Goal: Task Accomplishment & Management: Complete application form

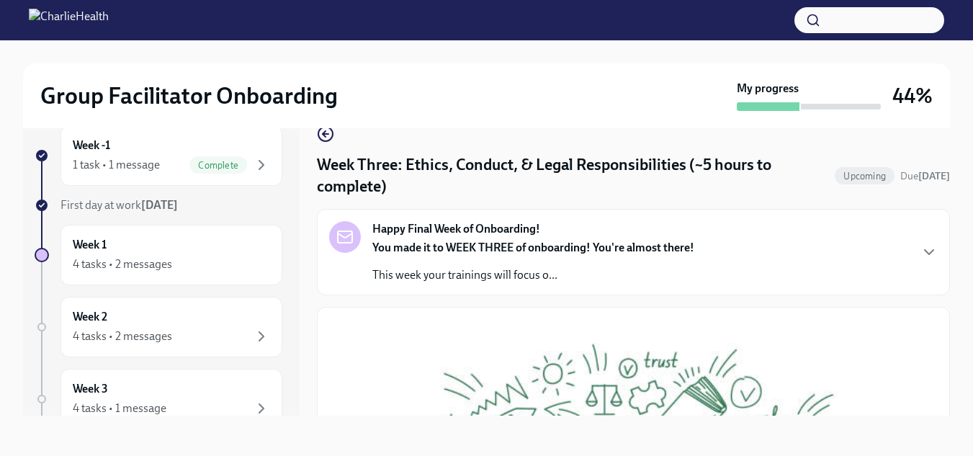
scroll to position [696, 0]
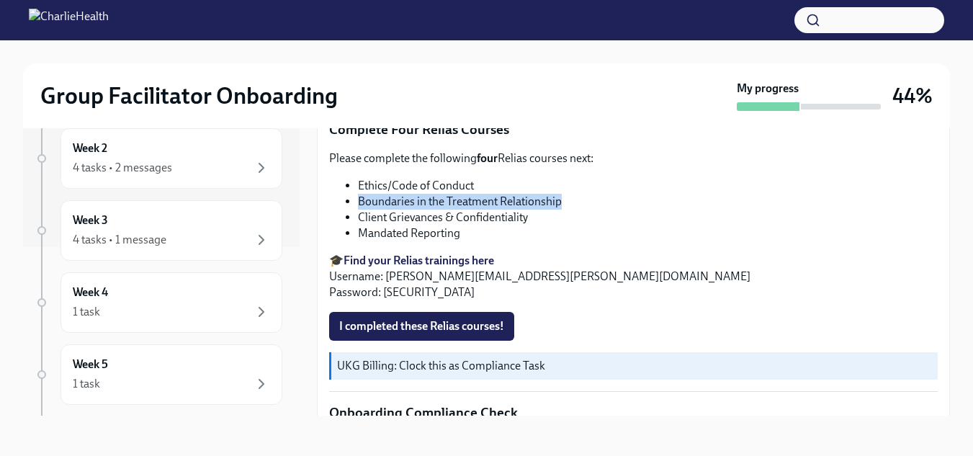
drag, startPoint x: 358, startPoint y: 191, endPoint x: 560, endPoint y: 191, distance: 201.6
click at [560, 194] on li "Boundaries in the Treatment Relationship" at bounding box center [647, 202] width 579 height 16
copy li "Boundaries in the Treatment Relationship"
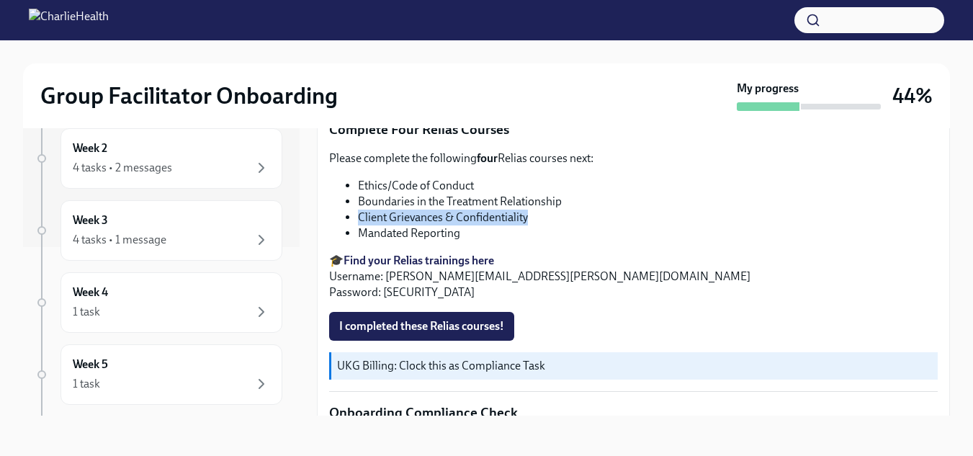
drag, startPoint x: 360, startPoint y: 207, endPoint x: 530, endPoint y: 213, distance: 170.0
click at [530, 213] on li "Client Grievances & Confidentiality" at bounding box center [647, 217] width 579 height 16
copy li "Client Grievances & Confidentiality"
click at [430, 253] on strong "Find your Relias trainings here" at bounding box center [418, 260] width 150 height 14
click at [459, 319] on span "I completed these Relias courses!" at bounding box center [421, 326] width 165 height 14
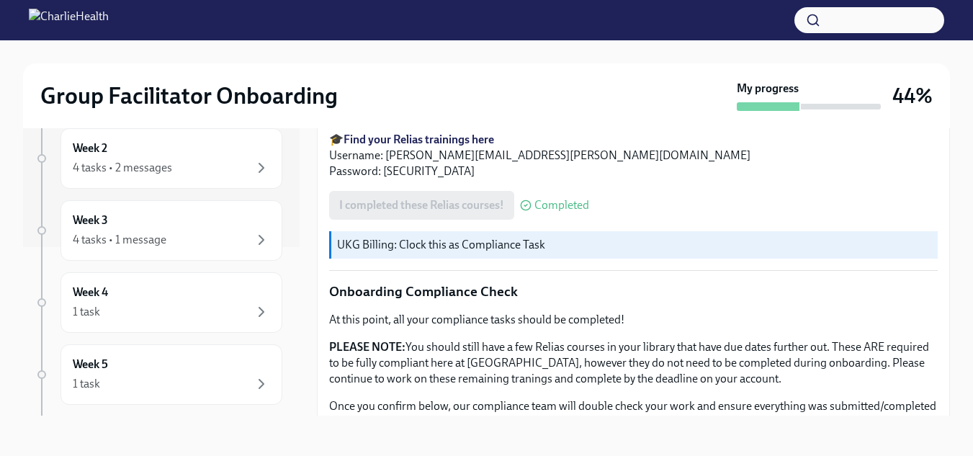
scroll to position [889, 0]
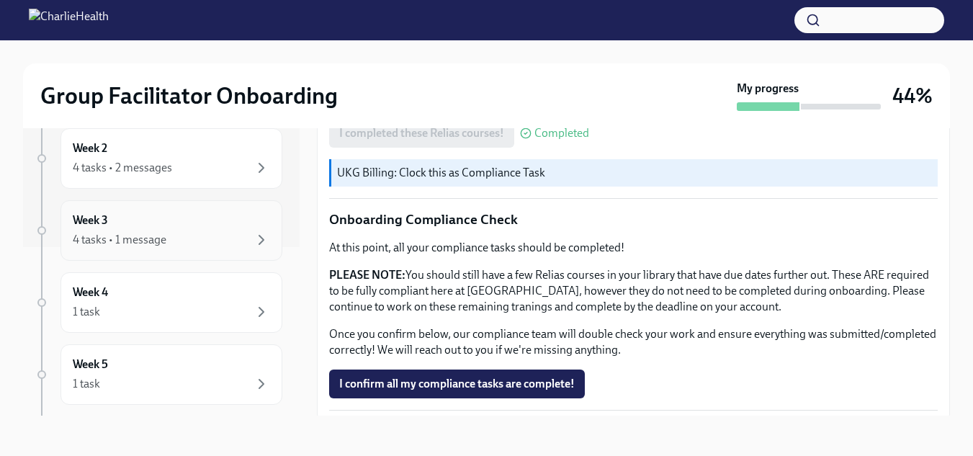
click at [230, 244] on div "4 tasks • 1 message" at bounding box center [171, 239] width 197 height 17
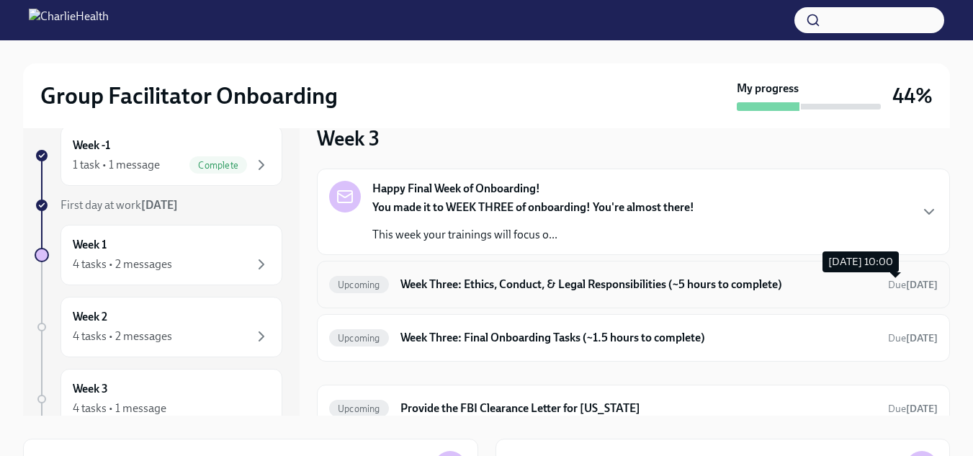
click at [917, 284] on strong "[DATE]" at bounding box center [922, 285] width 32 height 12
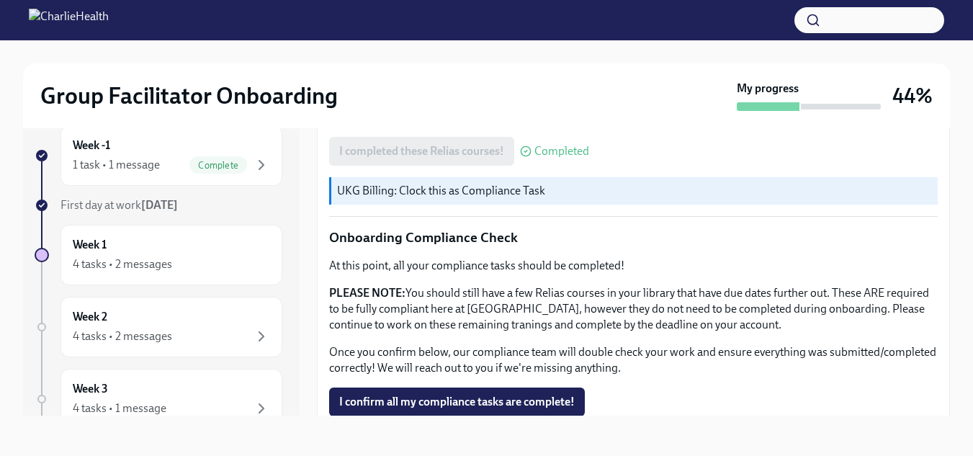
scroll to position [889, 0]
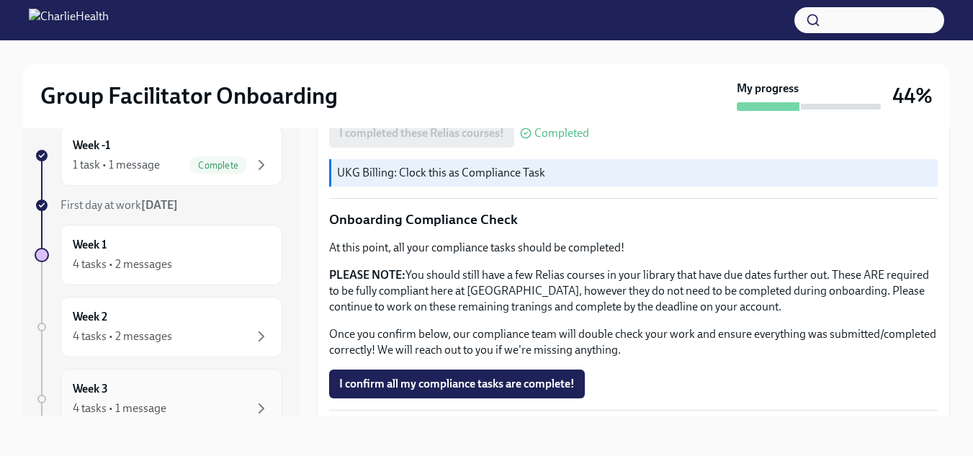
click at [154, 399] on div "Week 3 4 tasks • 1 message" at bounding box center [171, 399] width 197 height 36
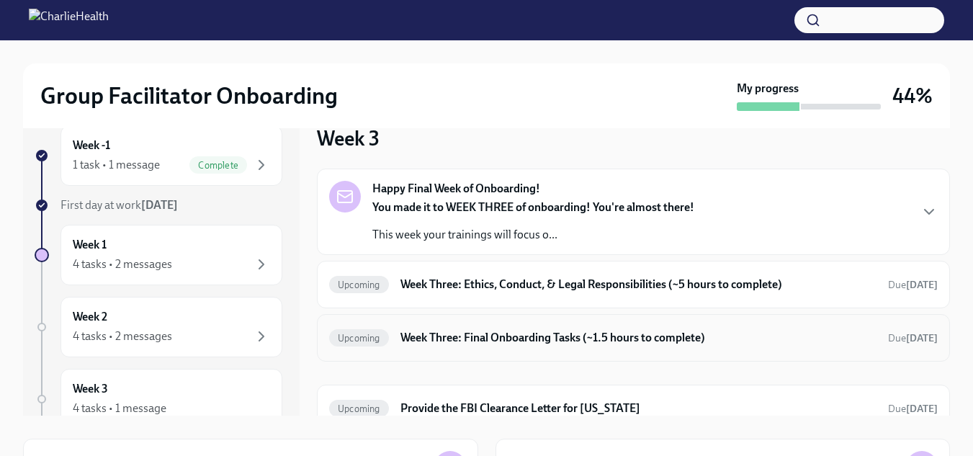
click at [623, 340] on h6 "Week Three: Final Onboarding Tasks (~1.5 hours to complete)" at bounding box center [638, 338] width 476 height 16
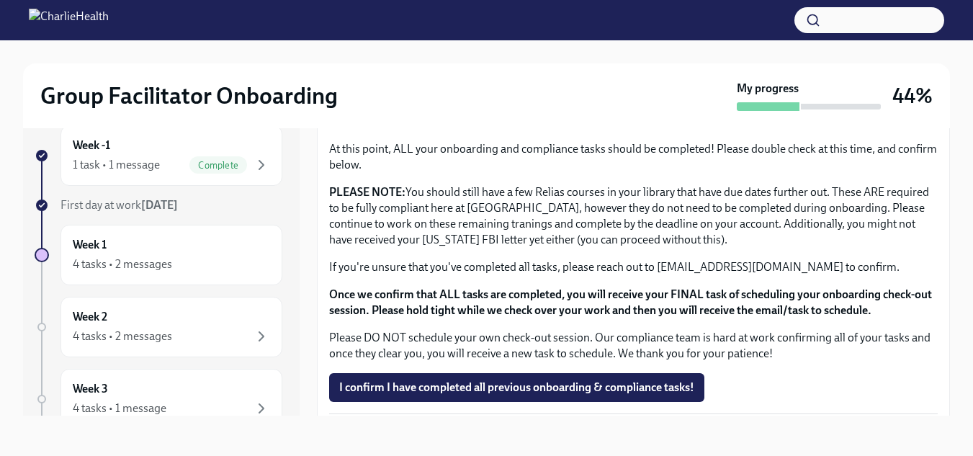
scroll to position [1196, 0]
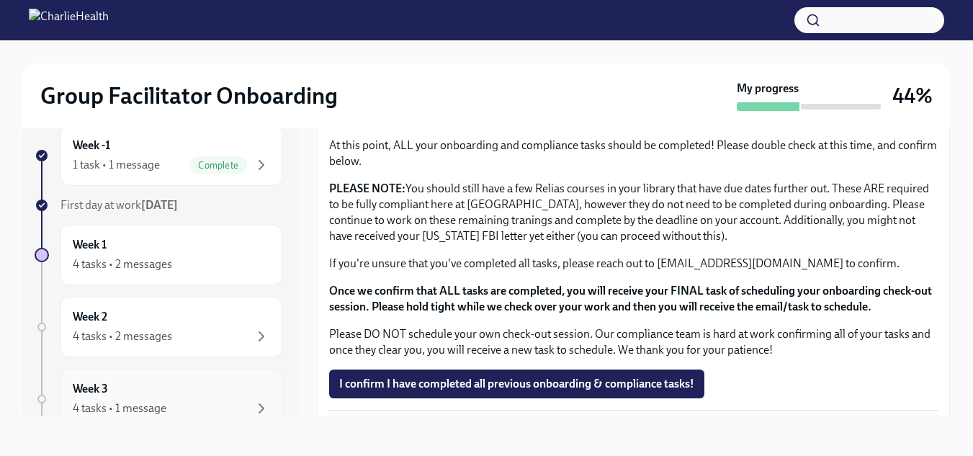
click at [131, 394] on div "Week 3 4 tasks • 1 message" at bounding box center [171, 399] width 197 height 36
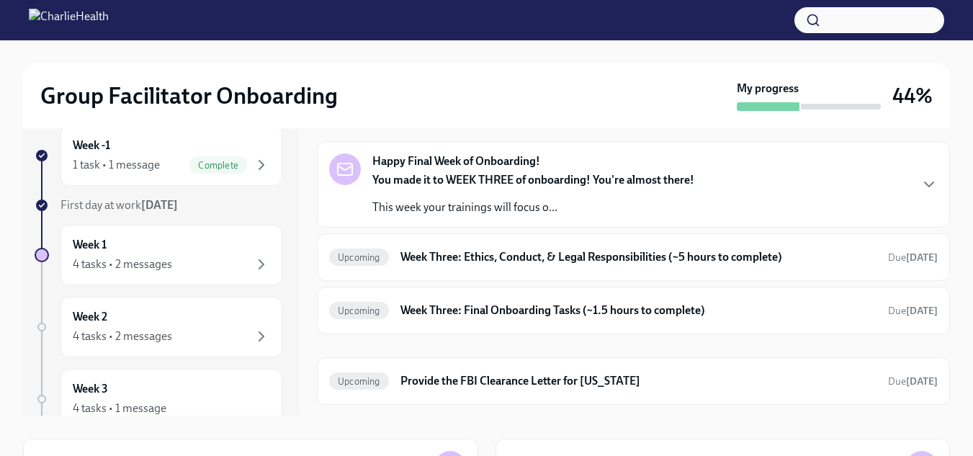
scroll to position [61, 0]
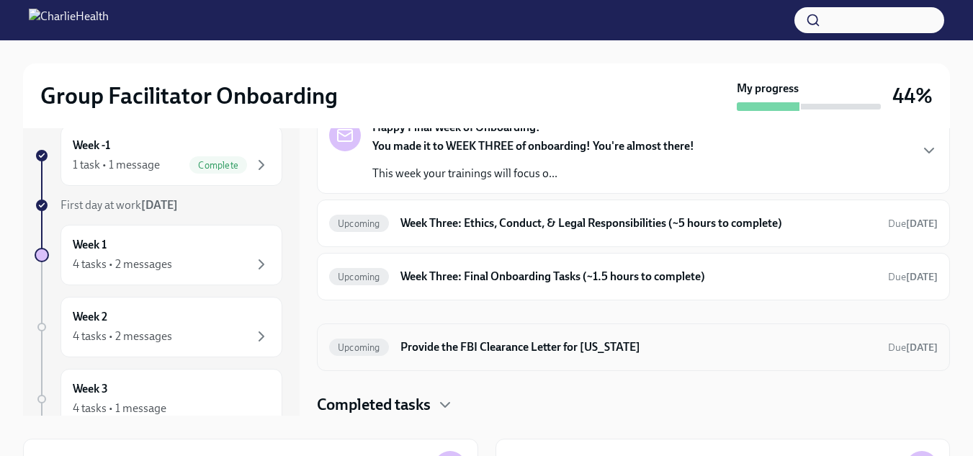
click at [590, 349] on h6 "Provide the FBI Clearance Letter for [US_STATE]" at bounding box center [638, 347] width 476 height 16
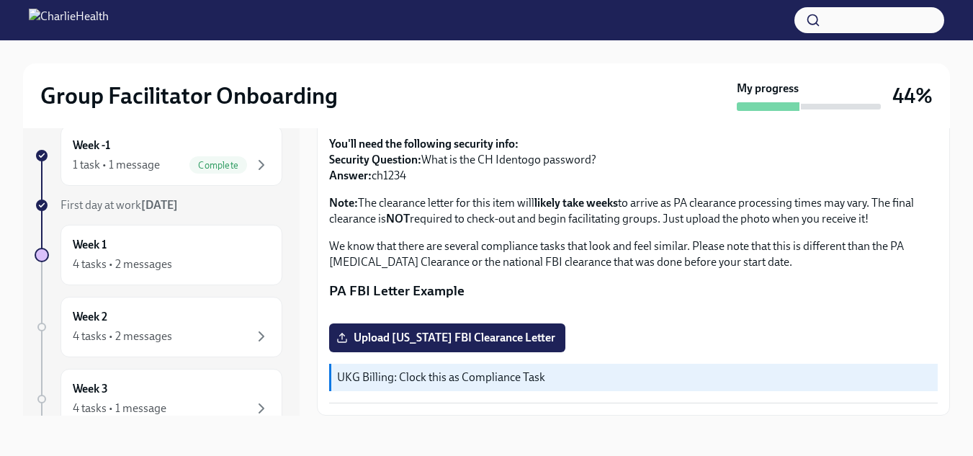
scroll to position [186, 0]
click at [181, 392] on div "Week 3 4 tasks • 1 message" at bounding box center [171, 399] width 197 height 36
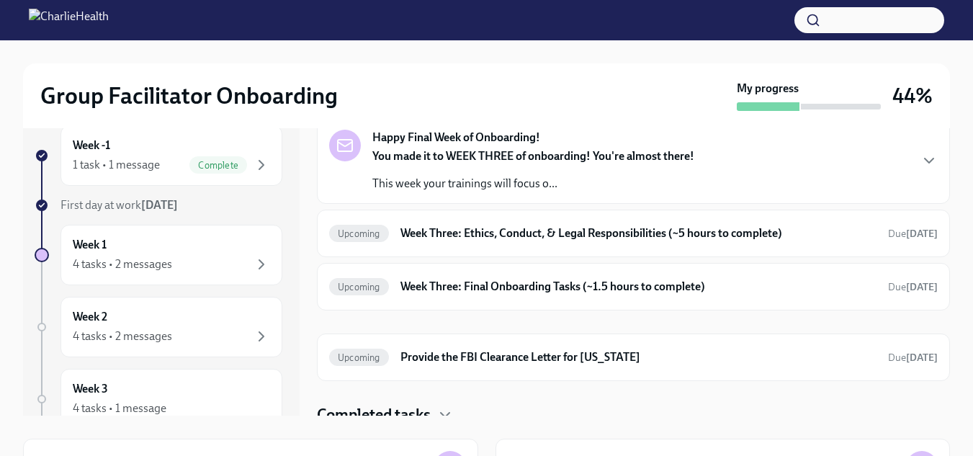
scroll to position [61, 0]
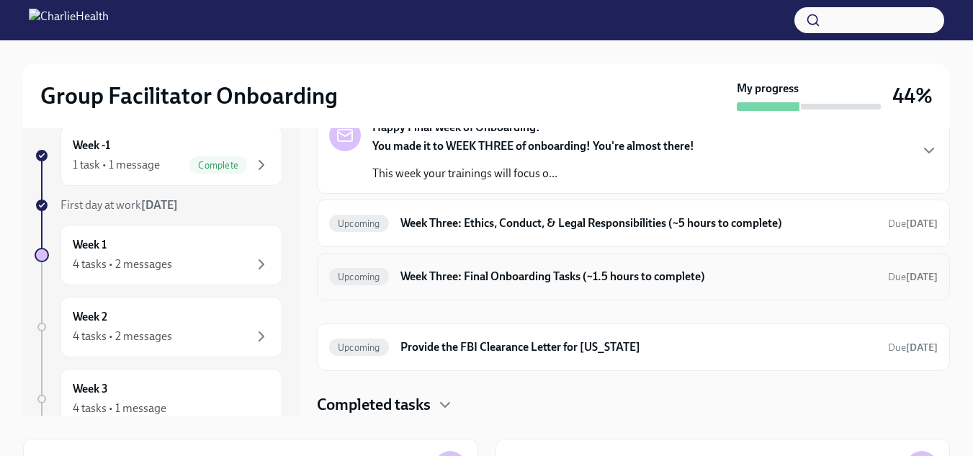
click at [810, 280] on h6 "Week Three: Final Onboarding Tasks (~1.5 hours to complete)" at bounding box center [638, 277] width 476 height 16
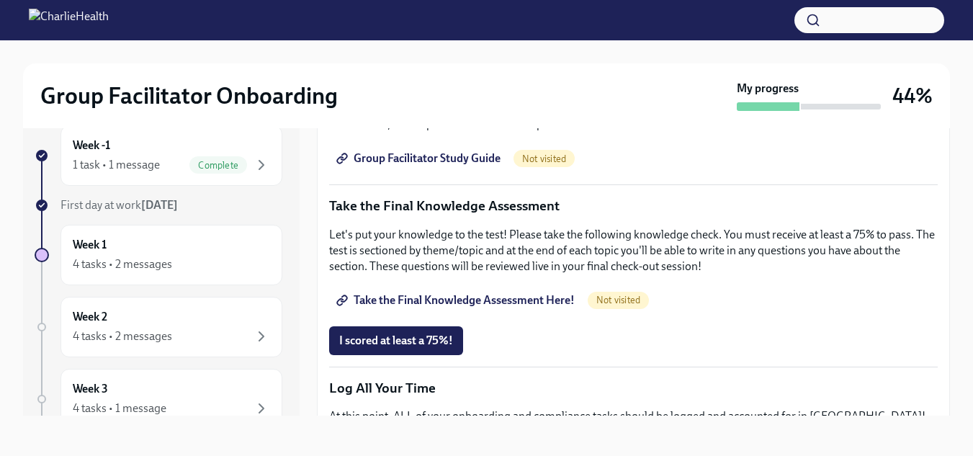
scroll to position [734, 0]
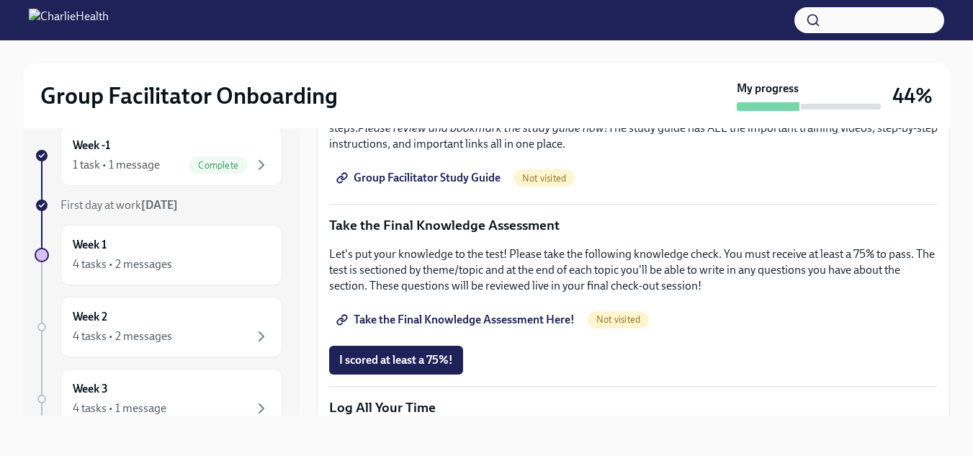
click at [479, 171] on span "Group Facilitator Study Guide" at bounding box center [419, 178] width 161 height 14
click at [536, 312] on span "Take the Final Knowledge Assessment Here!" at bounding box center [456, 319] width 235 height 14
click at [428, 314] on span "Take the Final Knowledge Assessment Here!" at bounding box center [456, 319] width 235 height 14
click at [155, 173] on div "Week -1 1 task • 1 message Complete" at bounding box center [171, 155] width 222 height 60
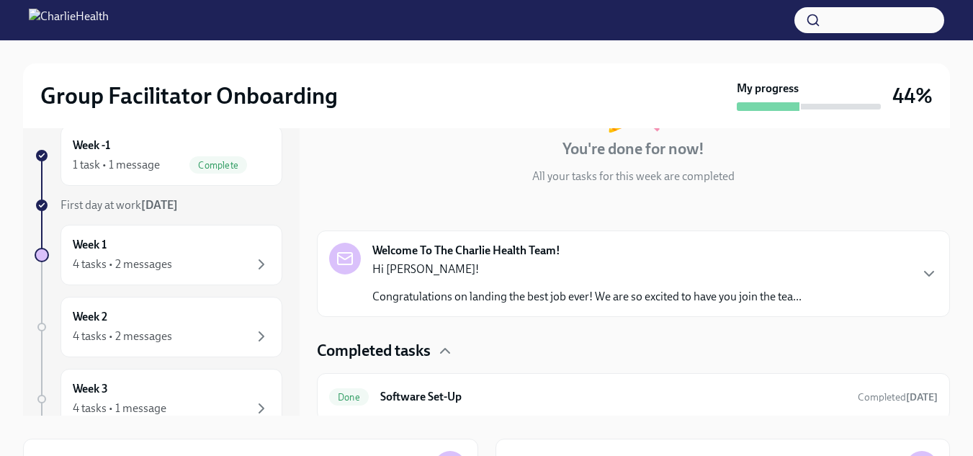
scroll to position [108, 0]
click at [908, 276] on div "Welcome To The Charlie Health Team! Hi [PERSON_NAME]! Congratulations on landin…" at bounding box center [633, 275] width 608 height 62
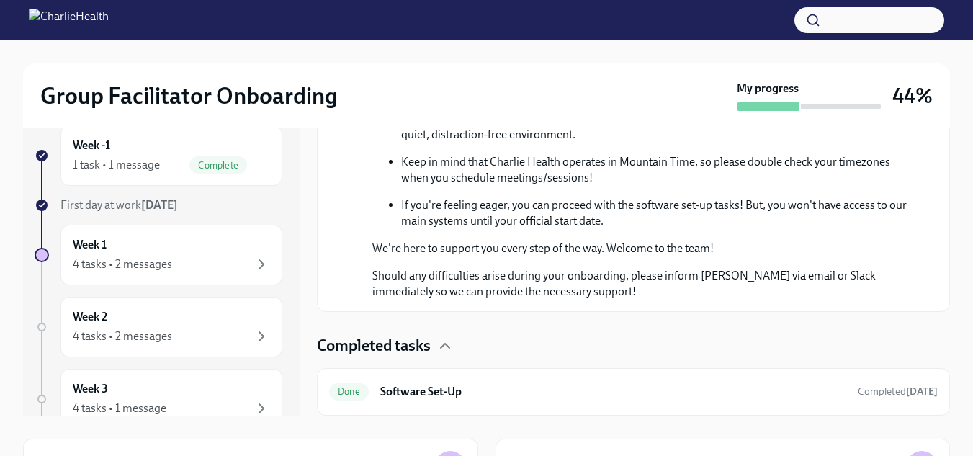
scroll to position [816, 0]
click at [895, 402] on div "Done Software Set-Up Completed [DATE]" at bounding box center [633, 391] width 608 height 23
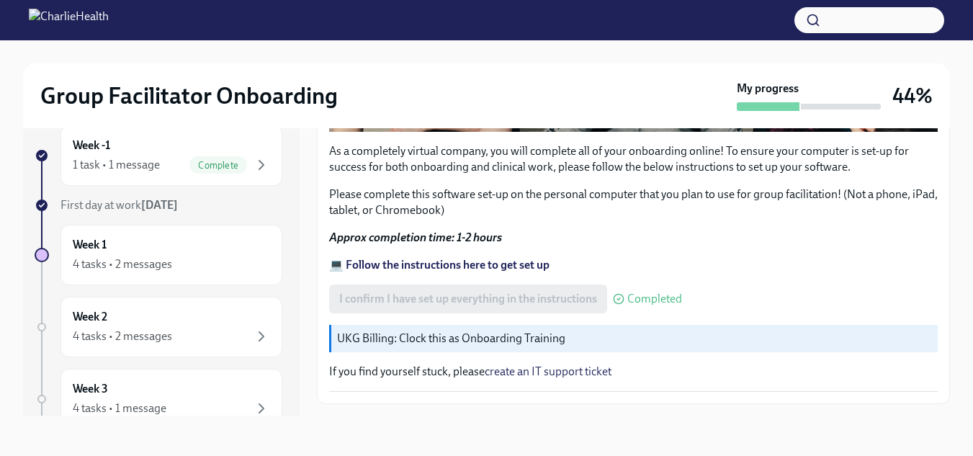
scroll to position [554, 0]
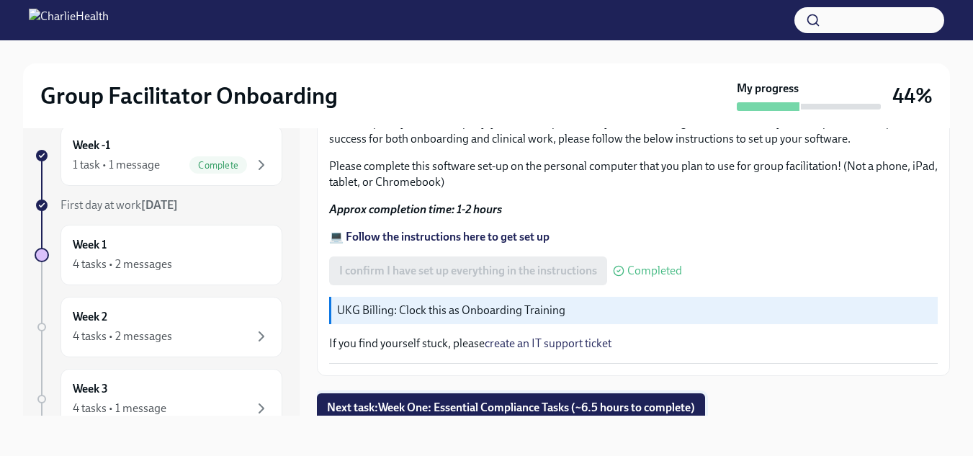
click at [645, 405] on span "Next task : Week One: Essential Compliance Tasks (~6.5 hours to complete)" at bounding box center [511, 407] width 368 height 14
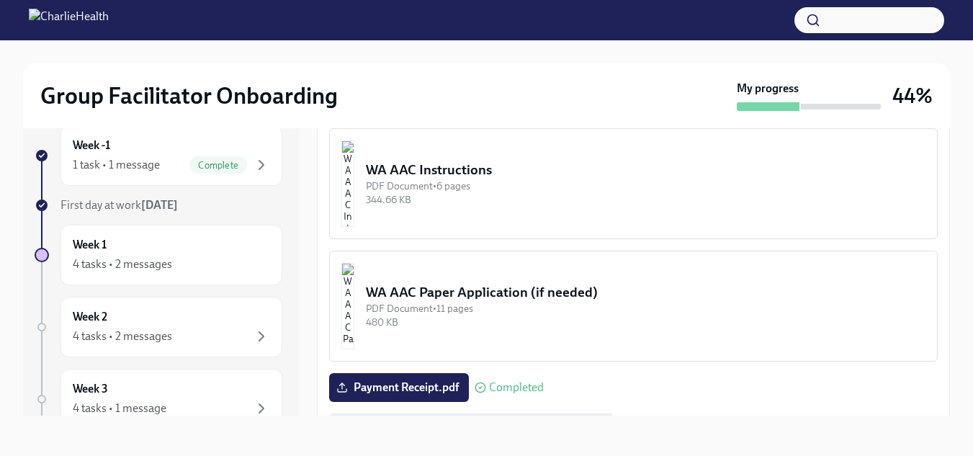
scroll to position [1208, 0]
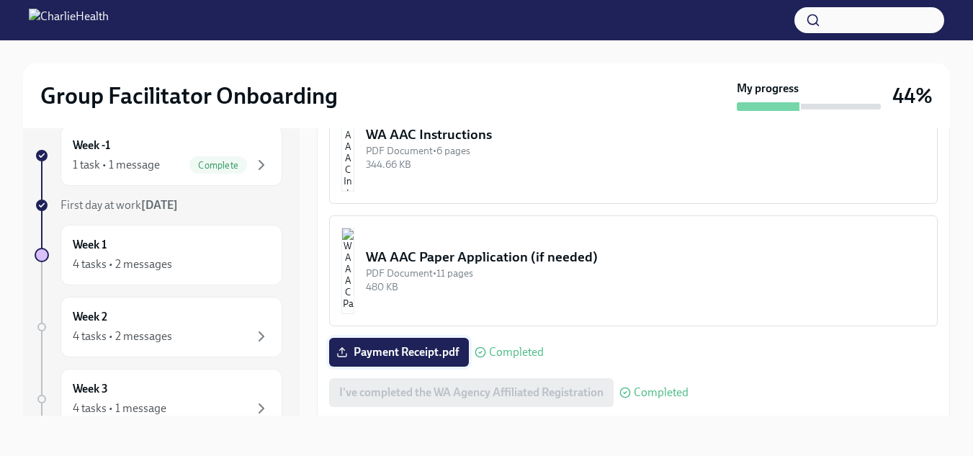
click at [381, 352] on span "Payment Receipt.pdf" at bounding box center [398, 352] width 119 height 14
click at [0, 0] on input "Payment Receipt.pdf" at bounding box center [0, 0] width 0 height 0
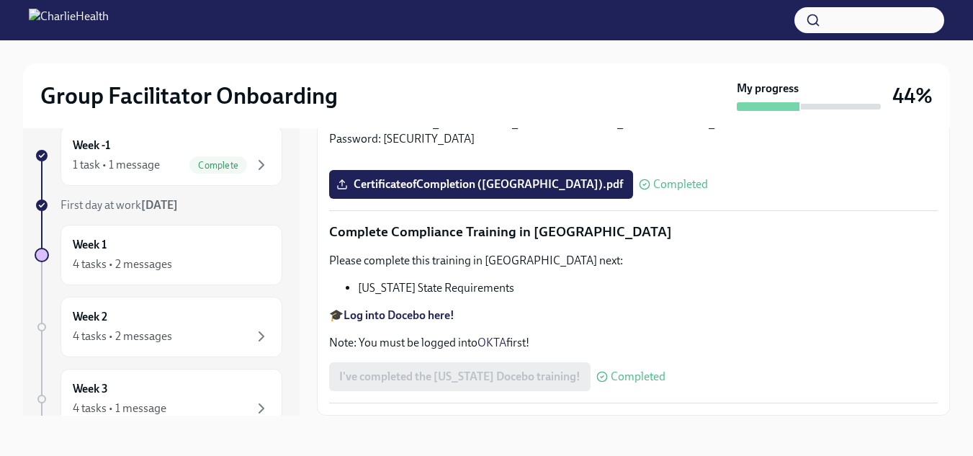
scroll to position [3182, 0]
click at [433, 322] on strong "Log into Docebo here!" at bounding box center [398, 315] width 111 height 14
